Goal: Task Accomplishment & Management: Manage account settings

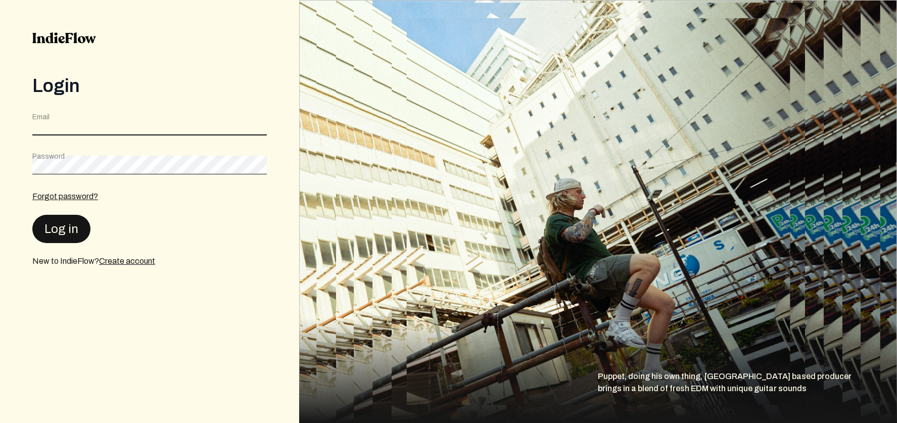
type input "[EMAIL_ADDRESS][DOMAIN_NAME]"
click at [54, 219] on button "Log in" at bounding box center [61, 228] width 58 height 28
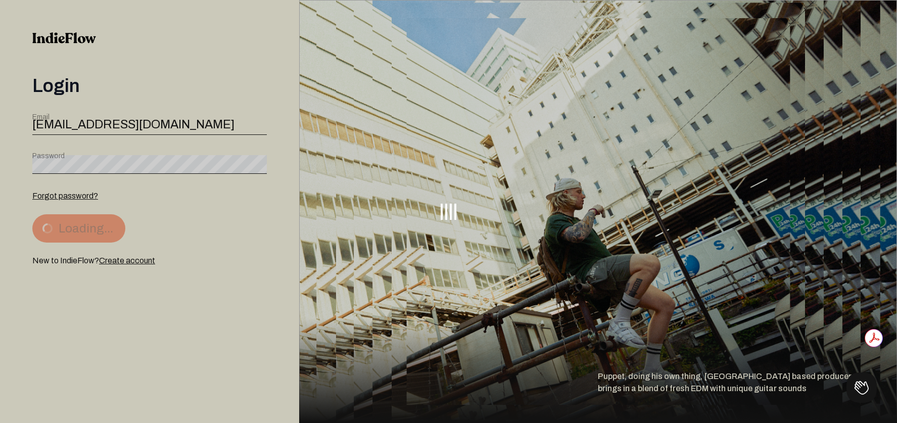
scroll to position [0, 0]
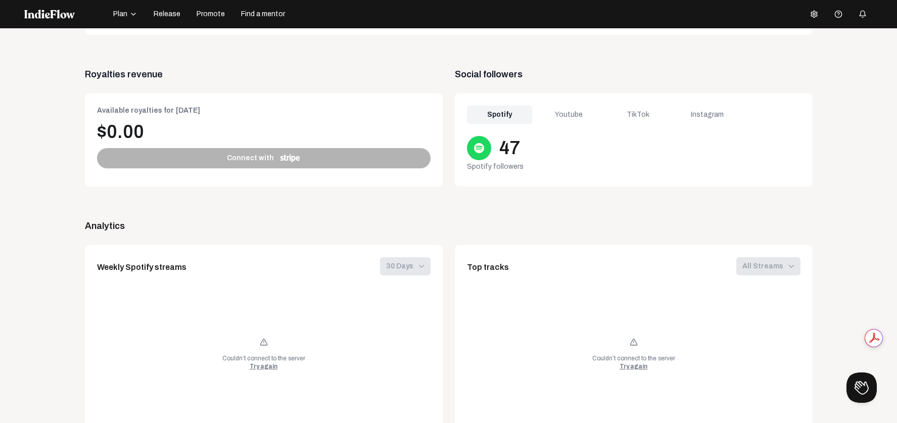
scroll to position [384, 0]
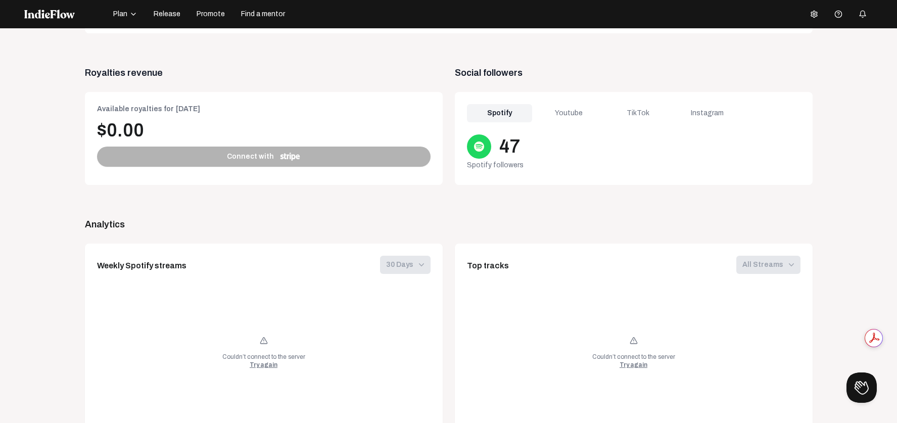
click at [268, 364] on div "Try again" at bounding box center [264, 365] width 28 height 8
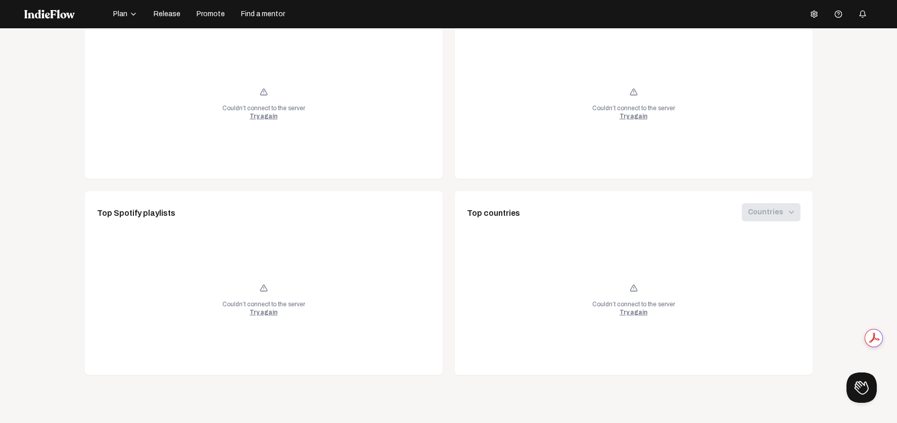
scroll to position [0, 0]
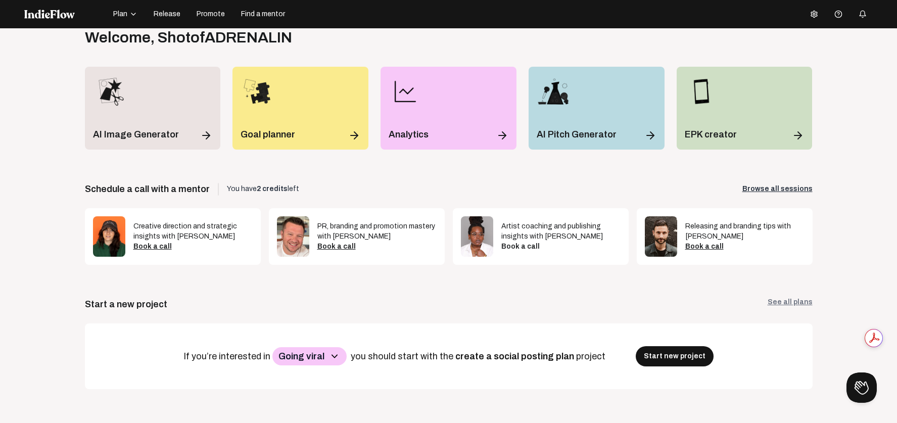
click at [524, 245] on div "Book a call" at bounding box center [560, 246] width 119 height 10
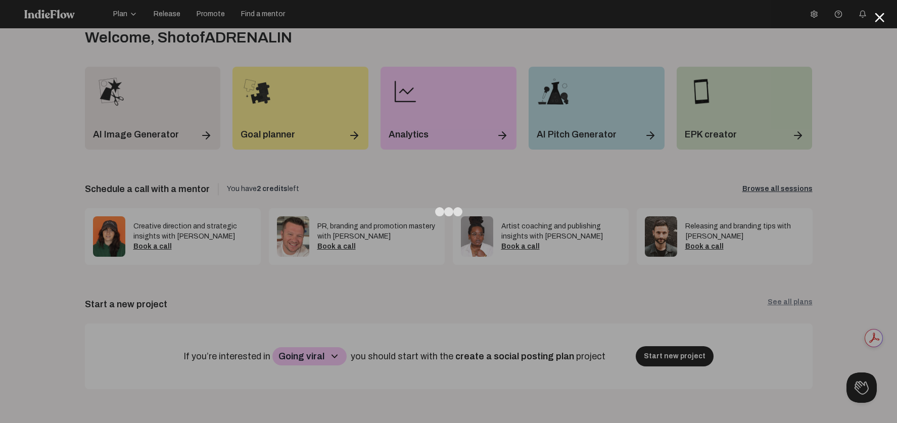
click at [769, 189] on div at bounding box center [448, 211] width 897 height 423
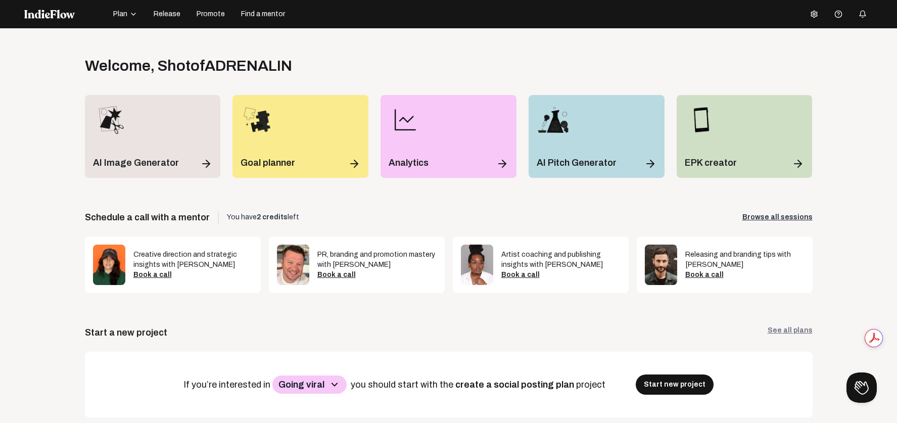
click at [166, 21] on button "Release" at bounding box center [167, 14] width 39 height 16
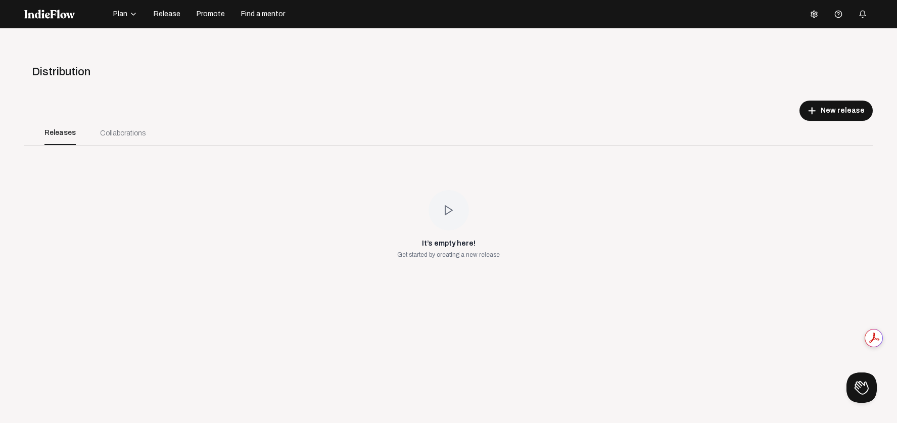
click at [111, 14] on button "Plan" at bounding box center [125, 14] width 36 height 16
click at [119, 23] on div "Projects" at bounding box center [140, 19] width 59 height 18
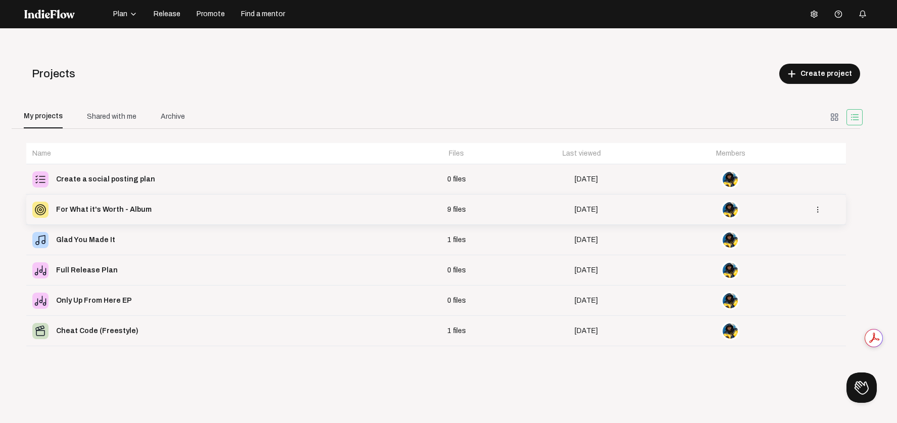
click at [193, 207] on div "For What it's Worth - Album" at bounding box center [219, 210] width 374 height 16
click at [113, 177] on div "For What it's Worth - Album" at bounding box center [103, 179] width 95 height 14
click at [176, 16] on span "Release" at bounding box center [167, 14] width 27 height 10
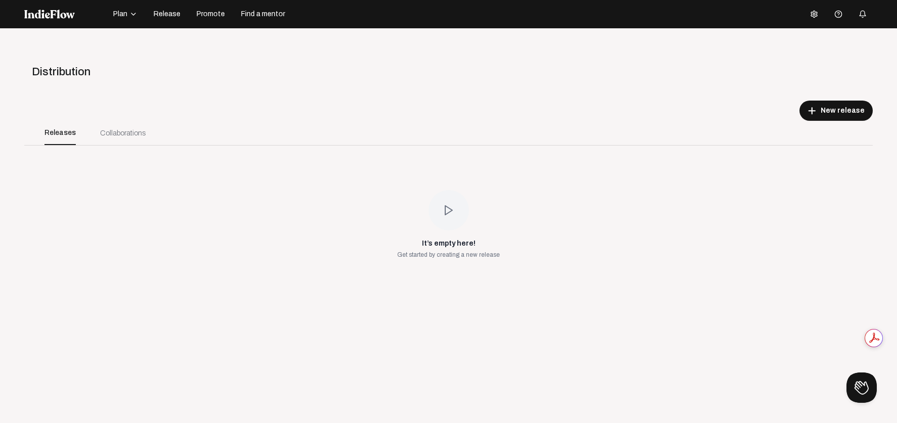
click at [121, 131] on div "Collaborations" at bounding box center [122, 133] width 45 height 11
click at [121, 132] on div "Collaborations" at bounding box center [122, 133] width 45 height 11
click at [89, 132] on div "Collaborations" at bounding box center [123, 133] width 70 height 24
click at [59, 132] on div "Releases" at bounding box center [59, 133] width 31 height 24
